Goal: Task Accomplishment & Management: Manage account settings

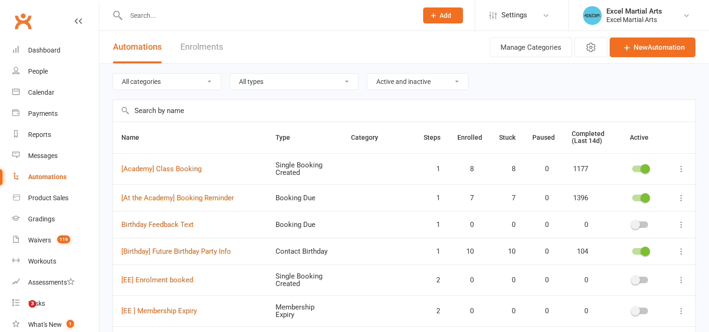
select select "100"
click at [61, 176] on div "Automations" at bounding box center [47, 177] width 38 height 8
click at [168, 108] on input "text" at bounding box center [404, 111] width 583 height 22
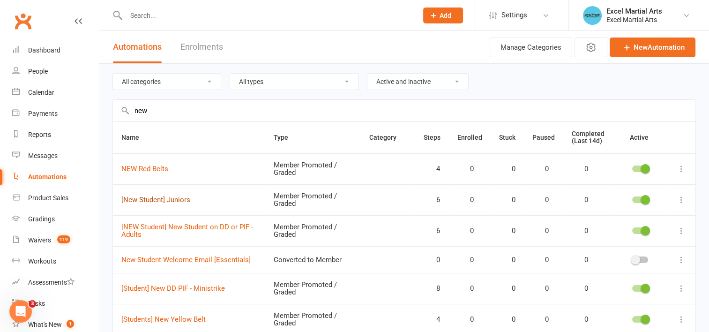
type input "new"
click at [168, 199] on link "[New Student] Juniors" at bounding box center [155, 199] width 69 height 8
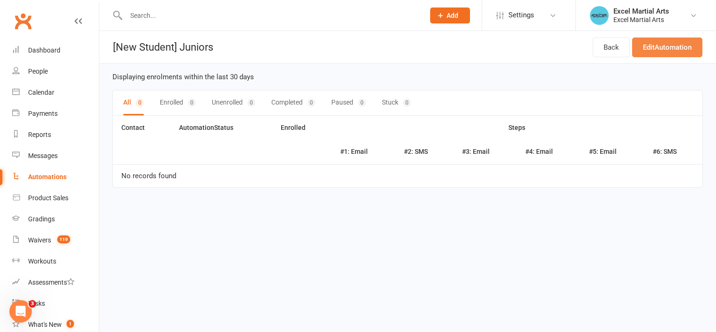
click at [677, 49] on link "Edit Automation" at bounding box center [667, 48] width 70 height 20
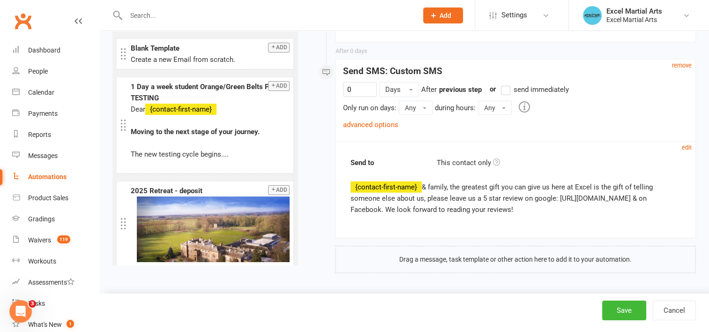
scroll to position [2598, 0]
